Goal: Connect with others: Connect with other users

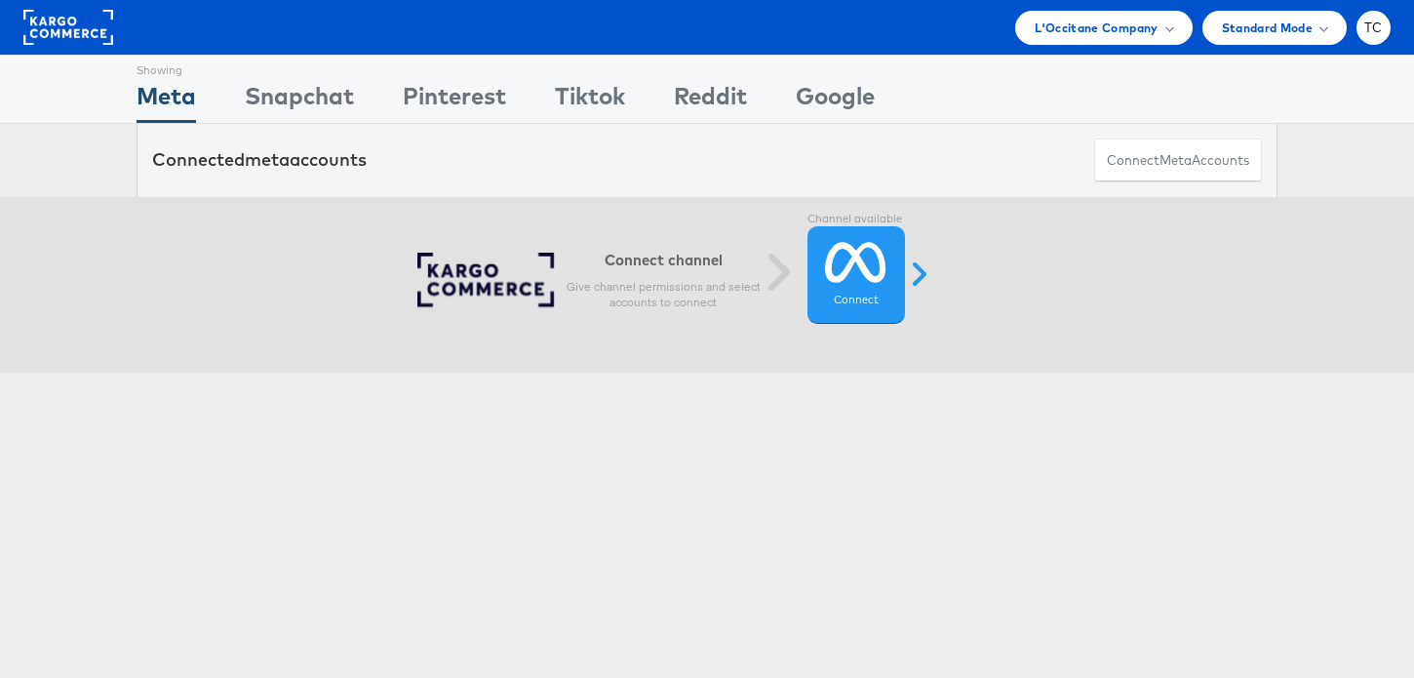
click at [75, 34] on rect at bounding box center [68, 27] width 90 height 35
click at [313, 89] on div "Snapchat" at bounding box center [299, 101] width 109 height 44
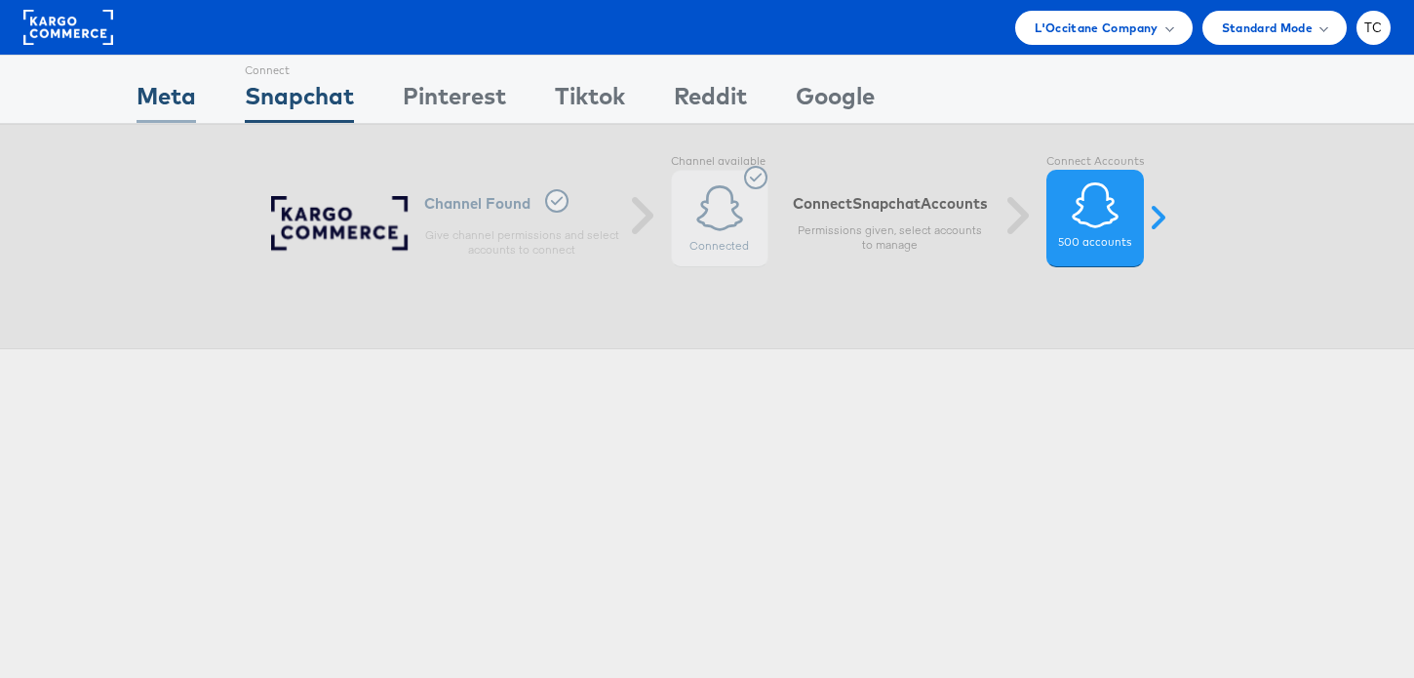
click at [174, 97] on div "Meta" at bounding box center [165, 101] width 59 height 44
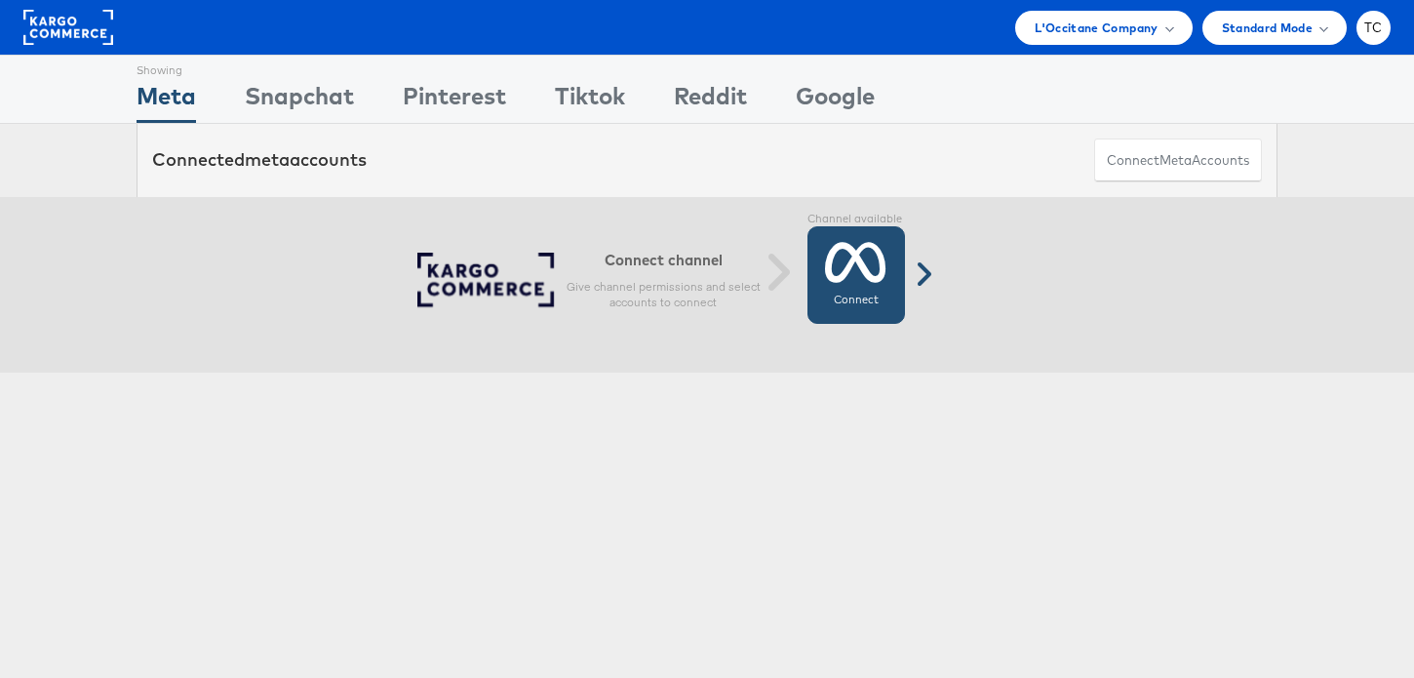
click at [848, 260] on icon at bounding box center [855, 262] width 61 height 49
click at [108, 31] on rect at bounding box center [68, 27] width 90 height 35
click at [638, 270] on div "Connect channel Give channel permissions and select accounts to connect" at bounding box center [662, 280] width 195 height 78
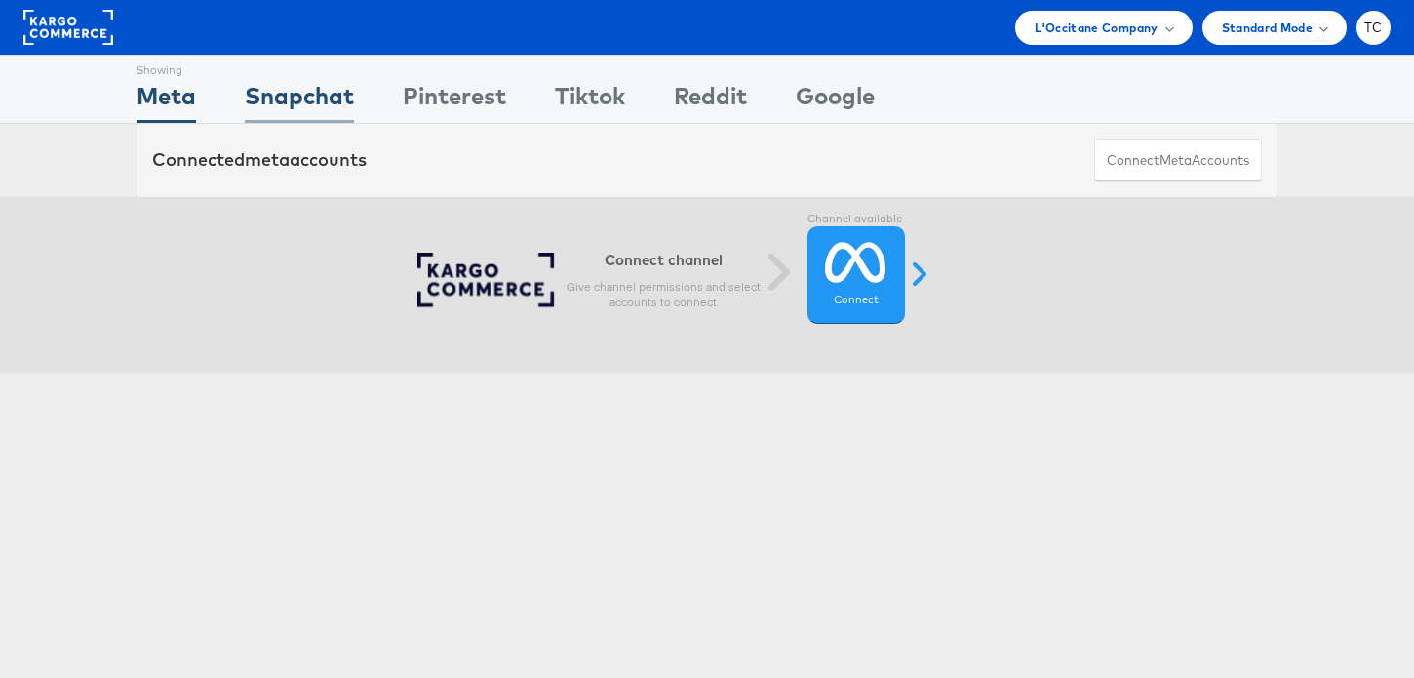
click at [338, 94] on div "Snapchat" at bounding box center [299, 101] width 109 height 44
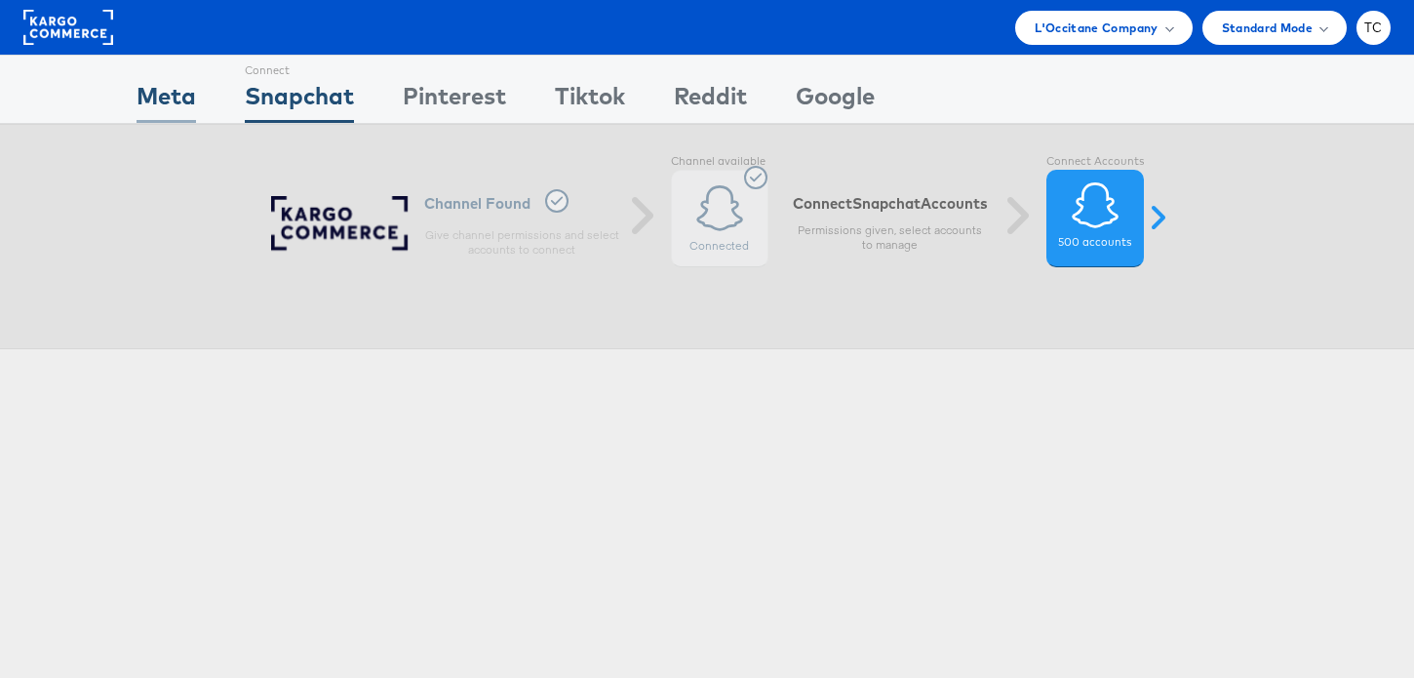
click at [186, 99] on div "Meta" at bounding box center [165, 101] width 59 height 44
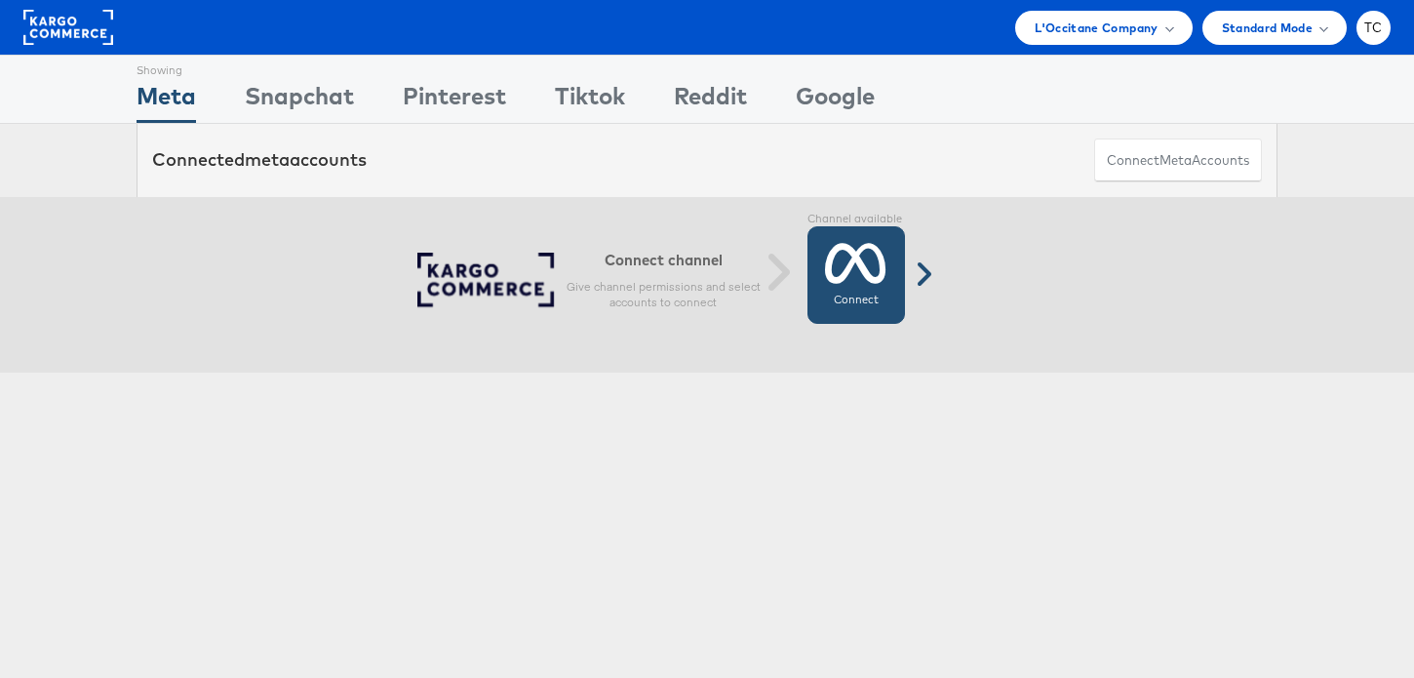
click at [812, 241] on link "Connect Connected" at bounding box center [855, 274] width 97 height 97
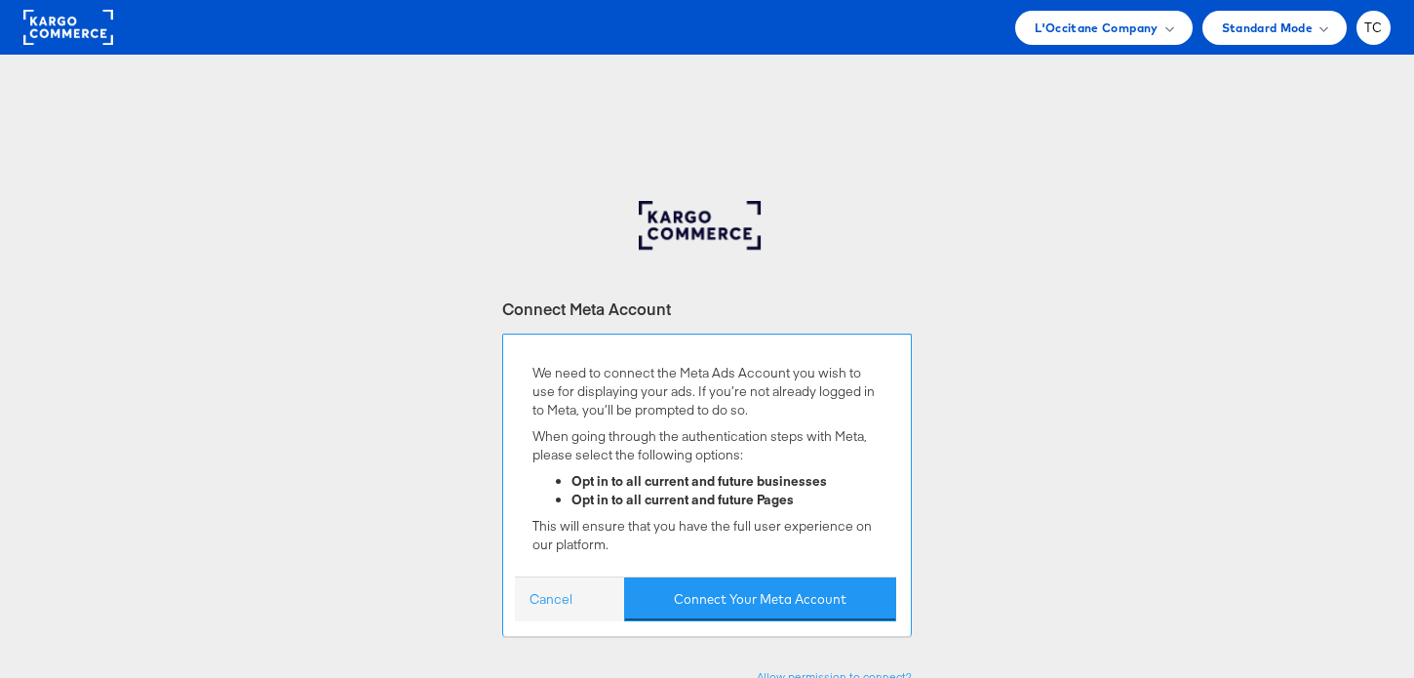
scroll to position [238, 0]
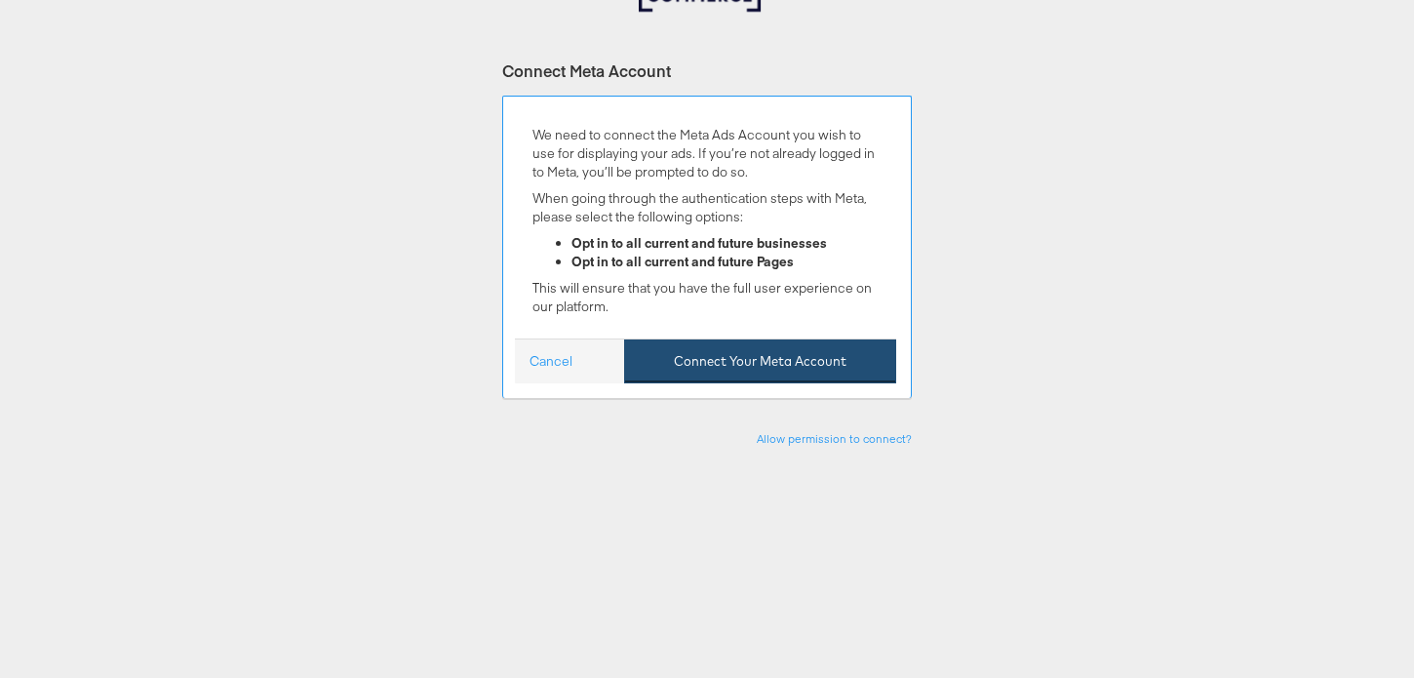
click at [747, 363] on button "Connect Your Meta Account" at bounding box center [760, 361] width 272 height 44
